Goal: Task Accomplishment & Management: Manage account settings

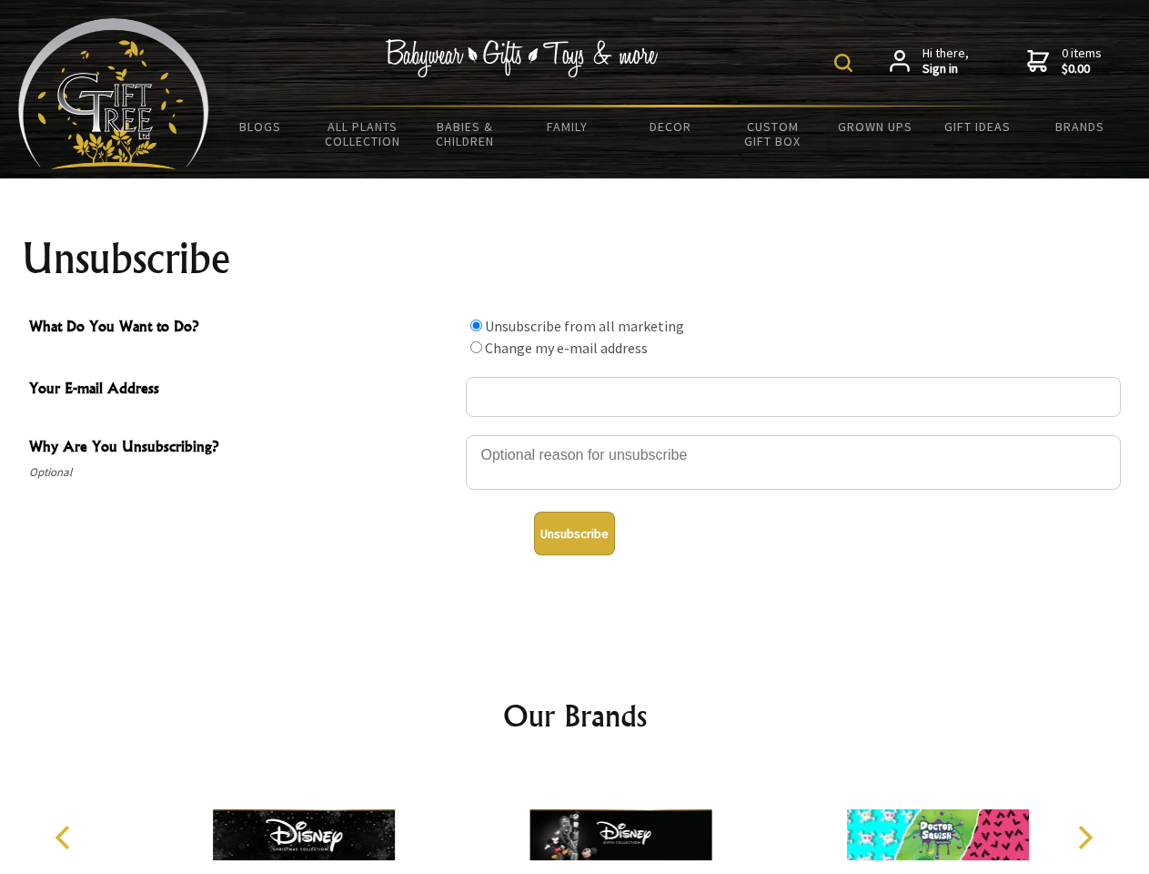
click at [846, 63] on img at bounding box center [843, 63] width 18 height 18
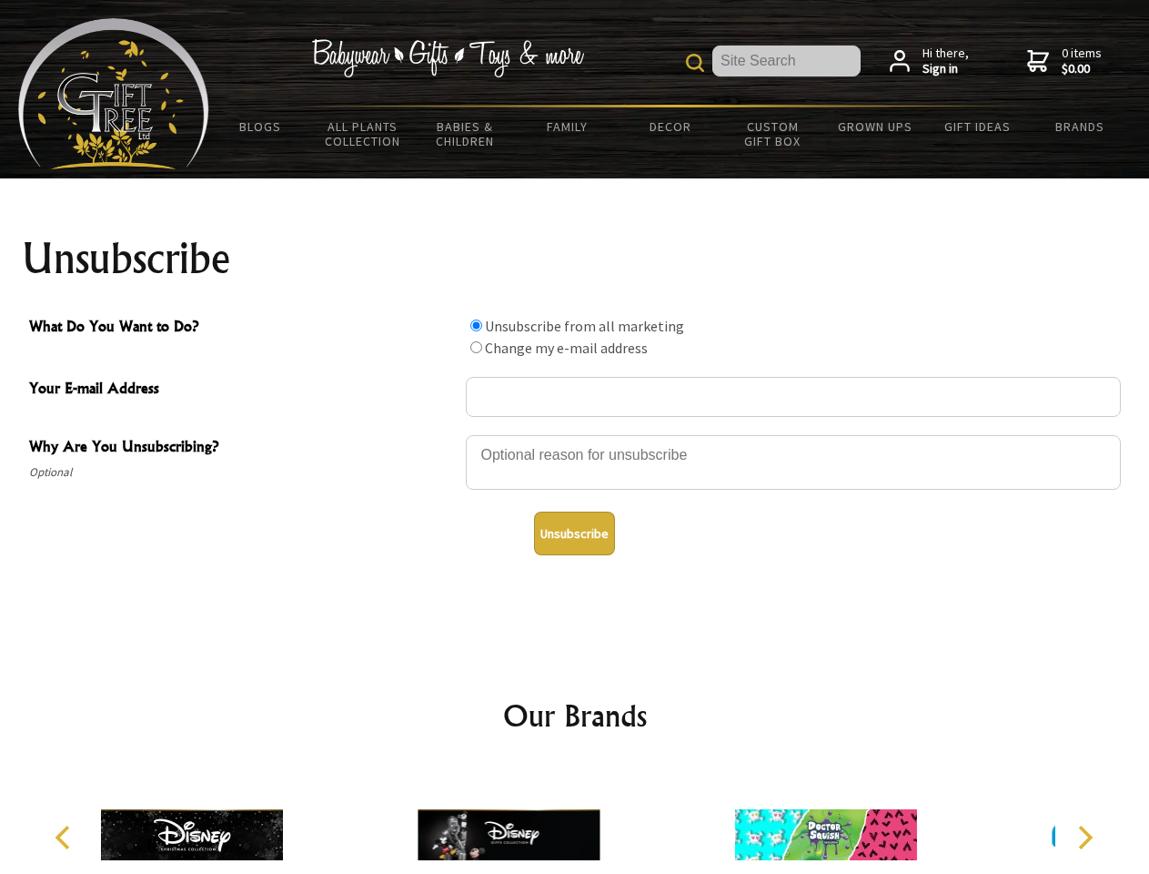
click at [575, 434] on div at bounding box center [793, 465] width 655 height 64
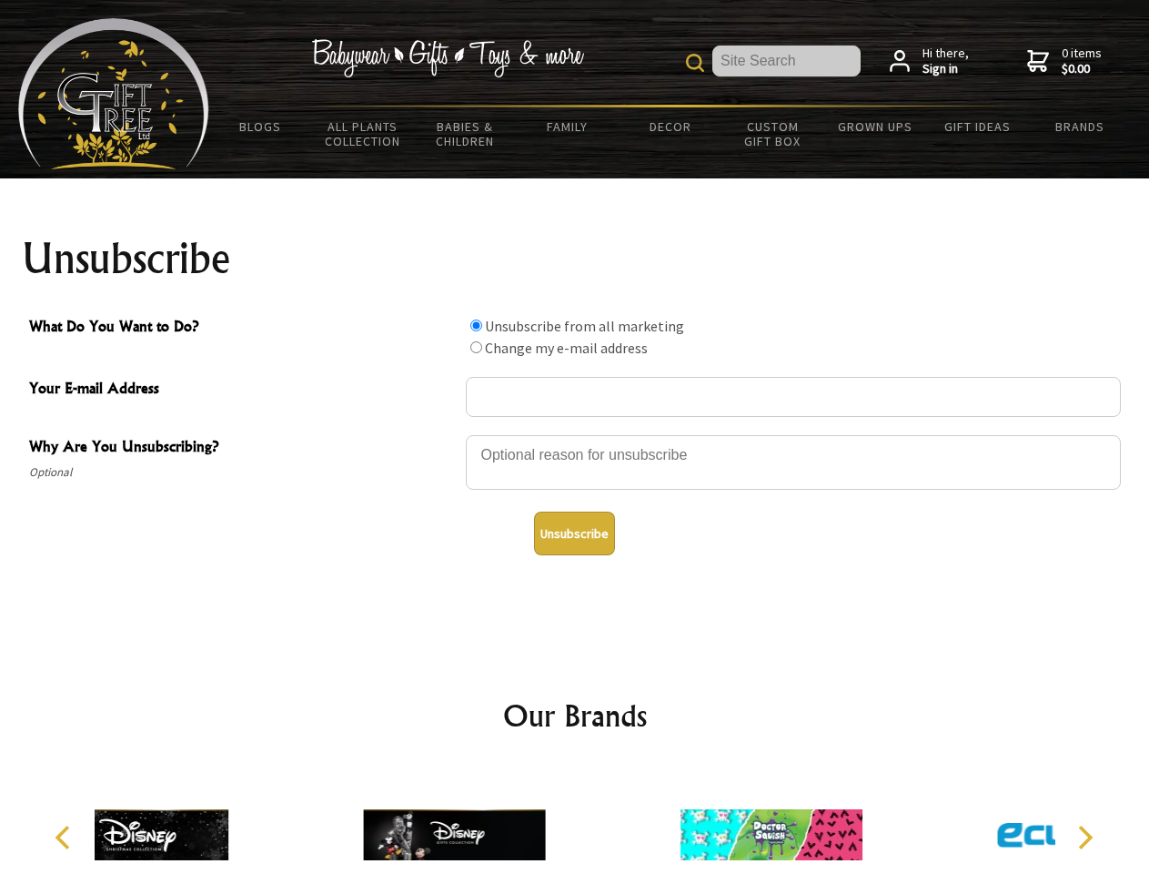
click at [476, 325] on input "What Do You Want to Do?" at bounding box center [476, 325] width 12 height 12
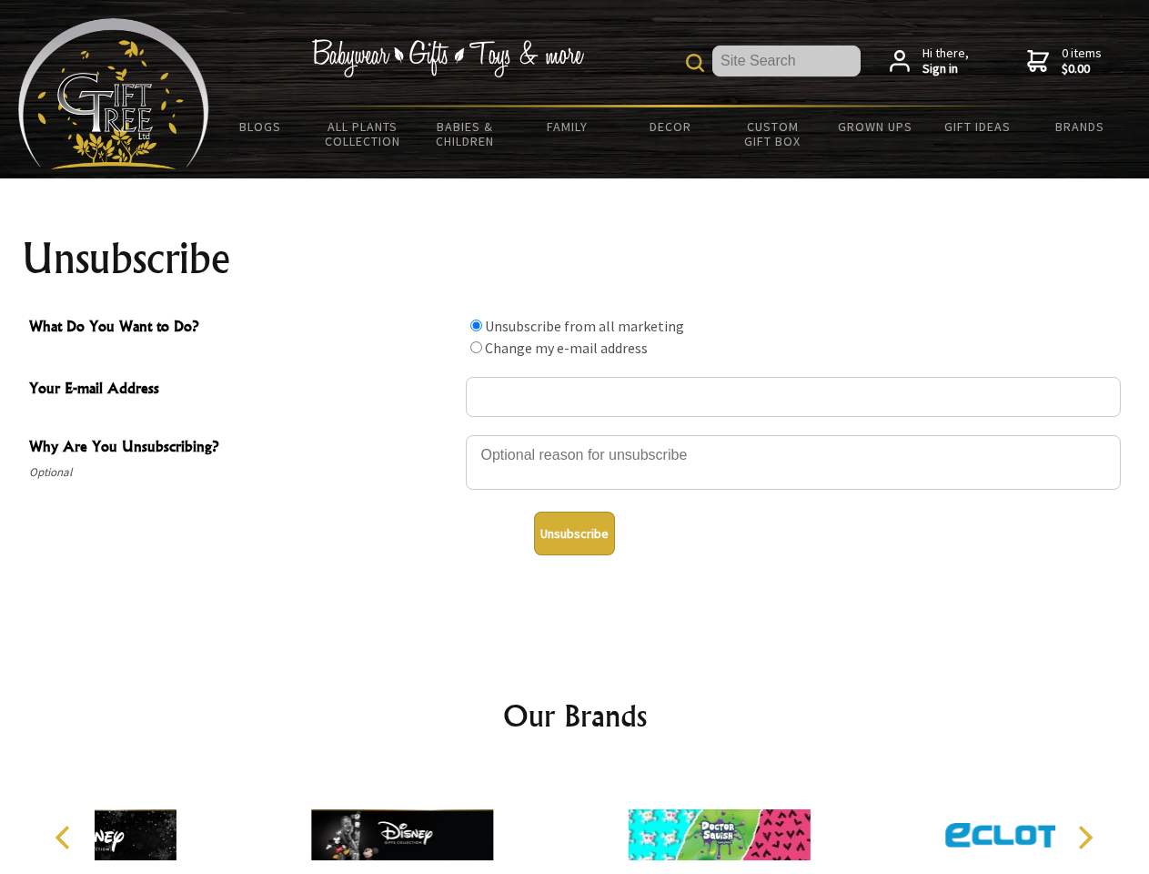
click at [476, 347] on input "What Do You Want to Do?" at bounding box center [476, 347] width 12 height 12
radio input "true"
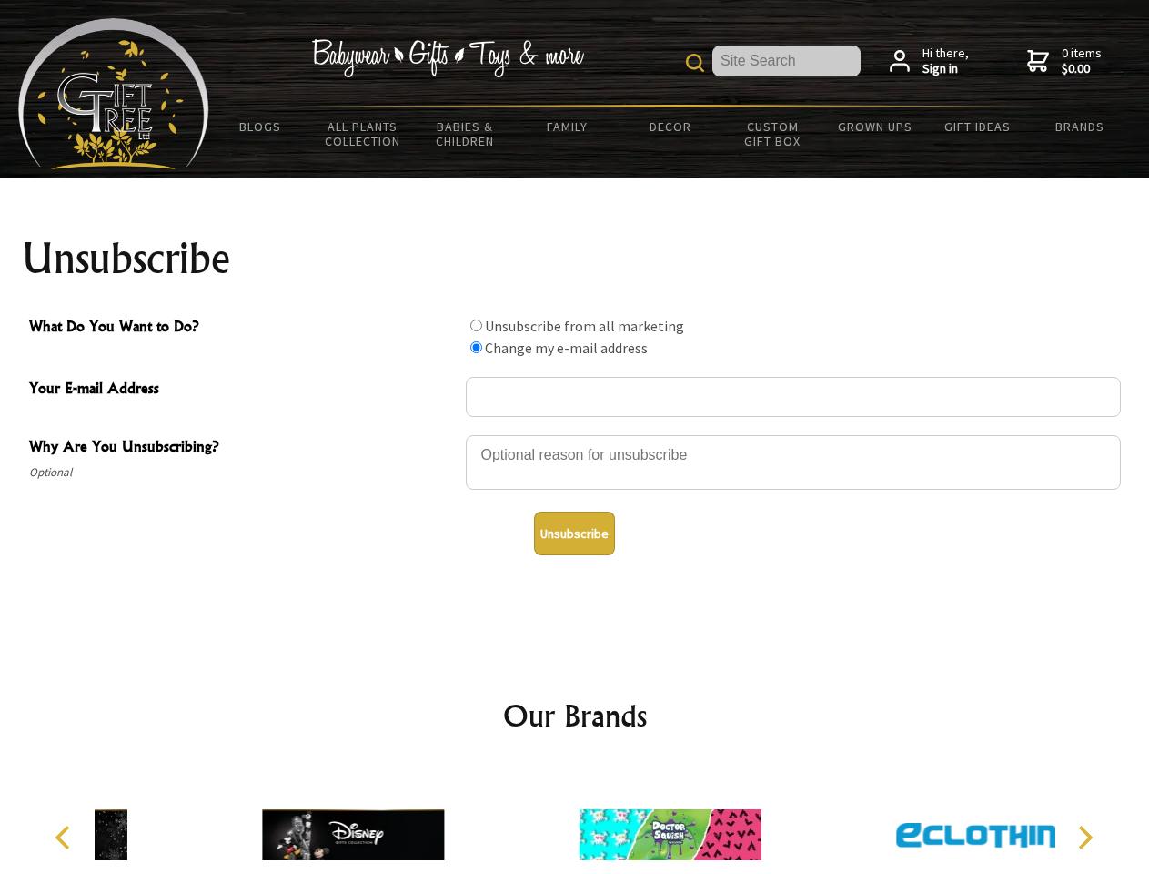
click at [574, 533] on button "Unsubscribe" at bounding box center [574, 533] width 81 height 44
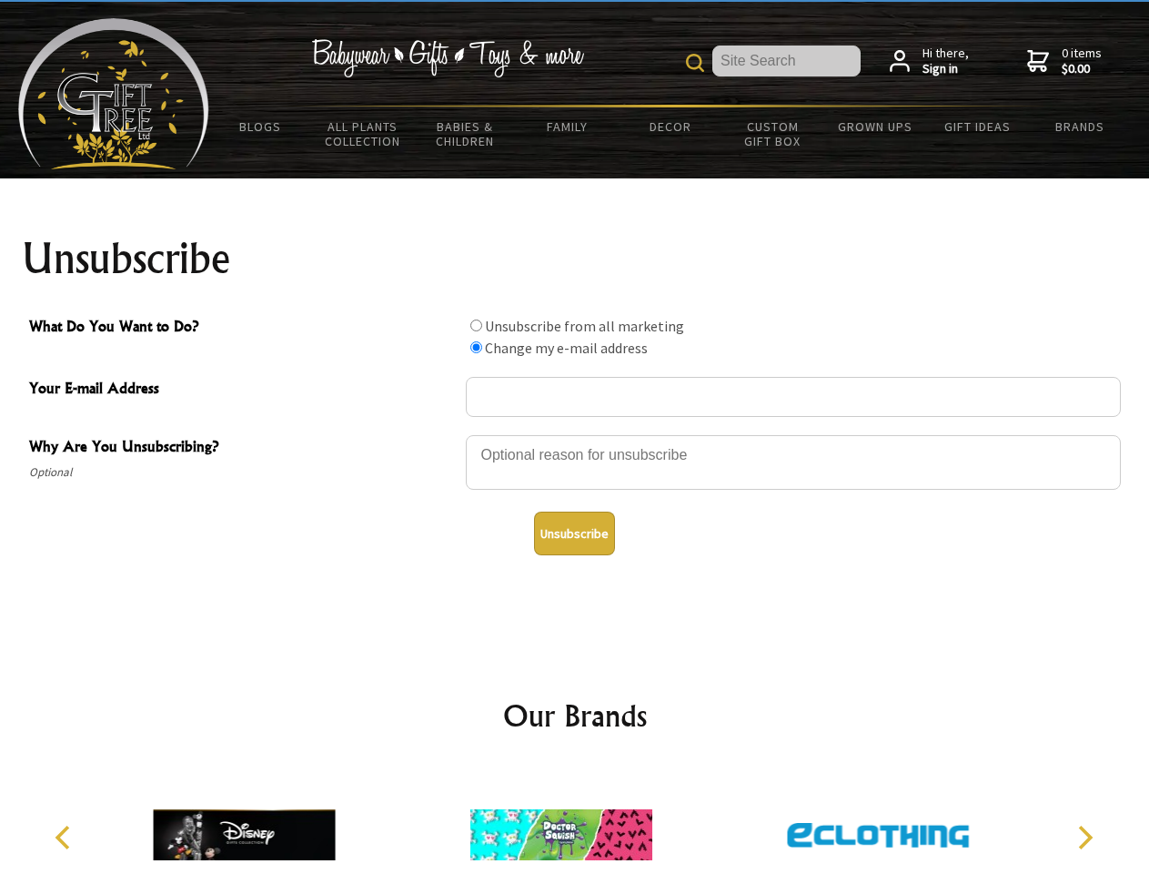
click at [575, 820] on img at bounding box center [561, 834] width 182 height 136
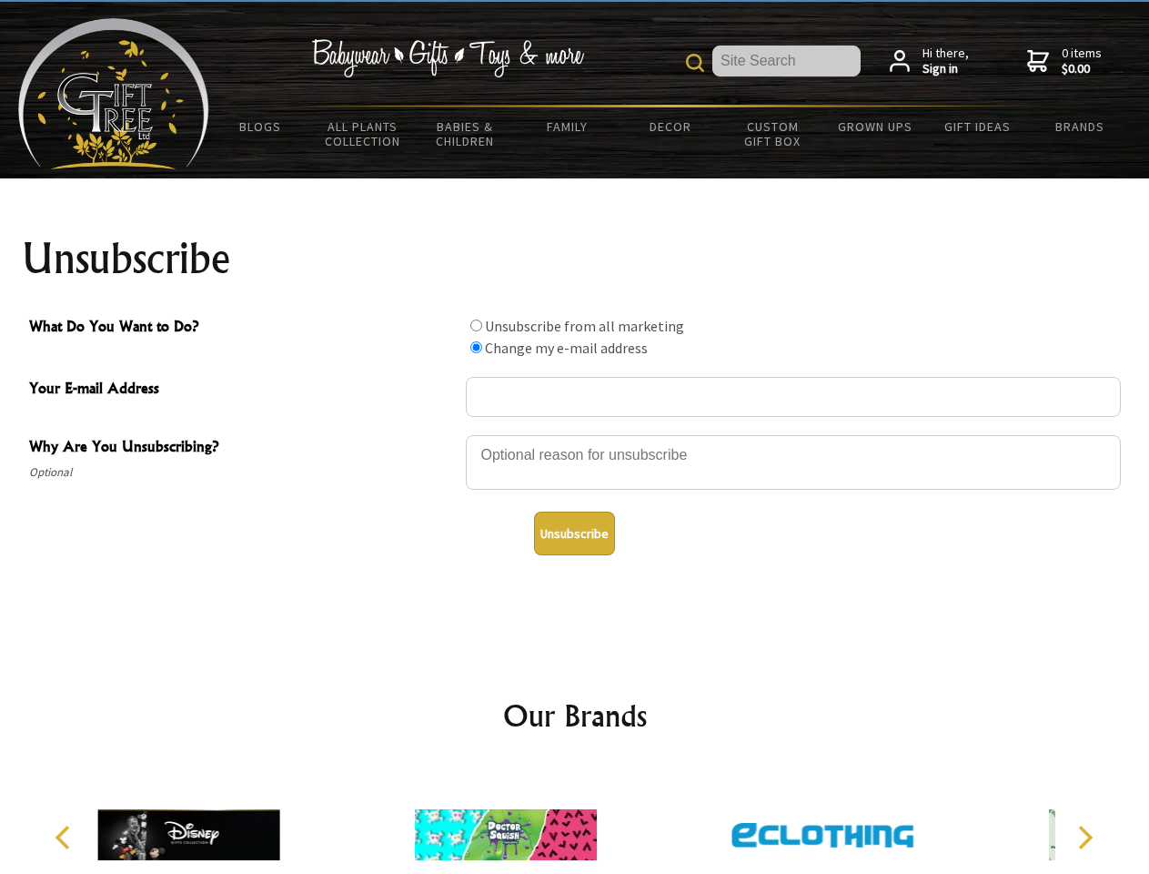
click at [66, 837] on icon "Previous" at bounding box center [65, 837] width 24 height 24
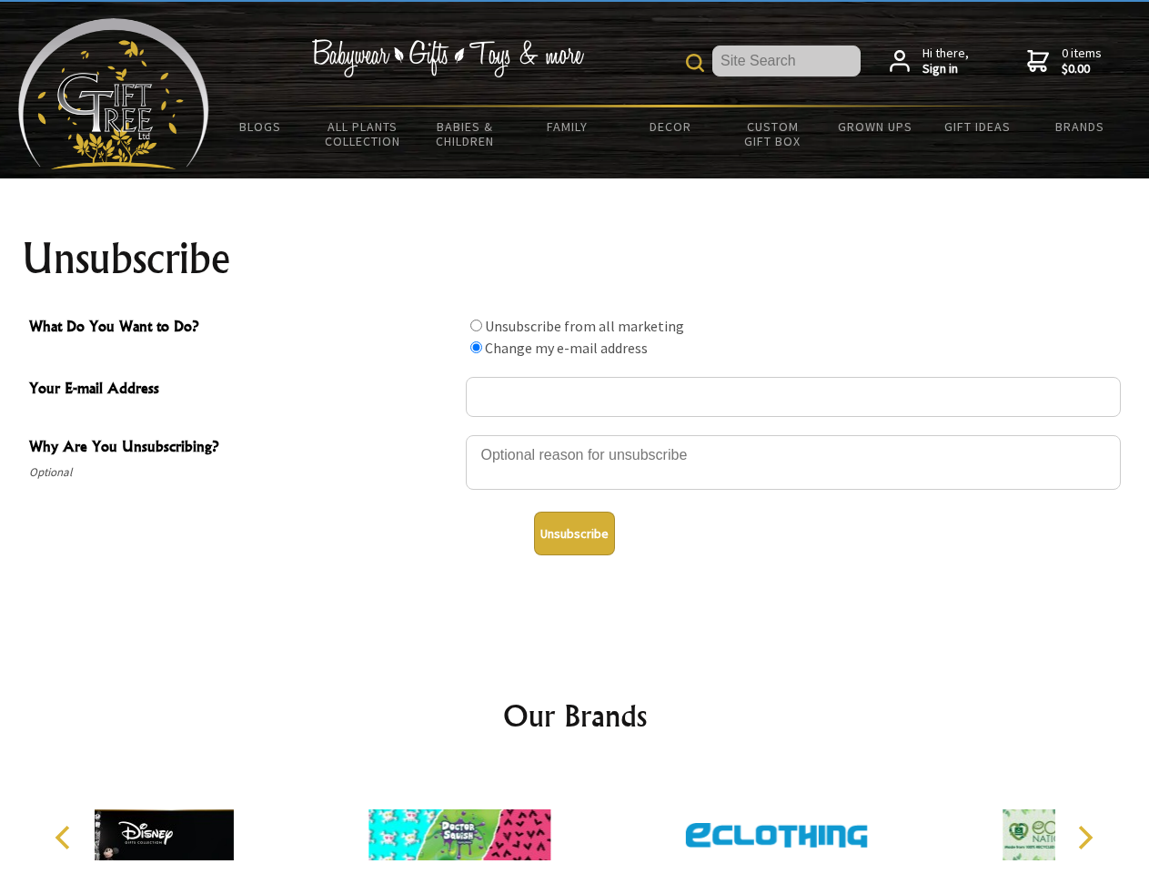
click at [1085, 837] on icon "Next" at bounding box center [1084, 837] width 24 height 24
